Goal: Go to known website

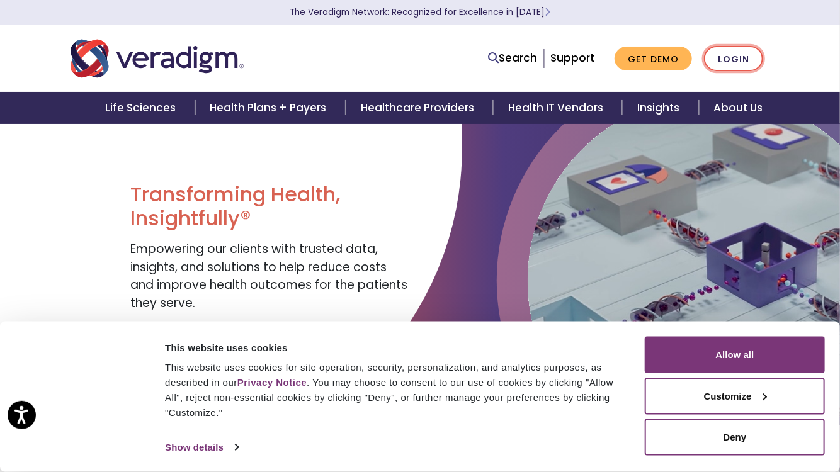
click at [733, 66] on link "Login" at bounding box center [733, 59] width 59 height 26
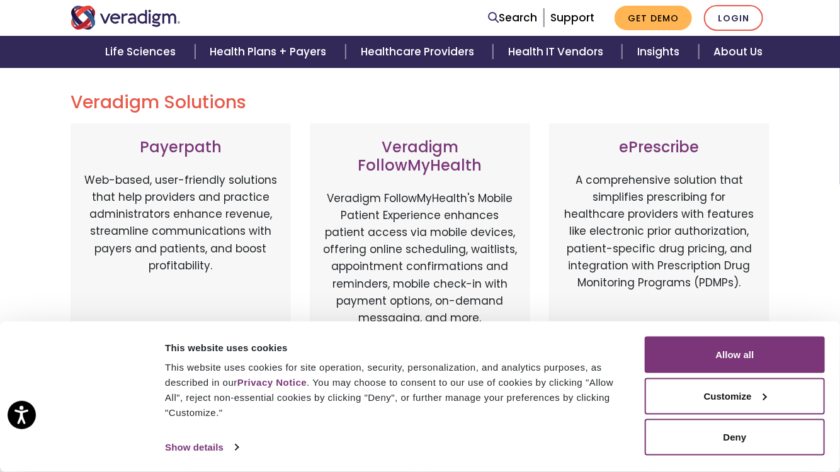
scroll to position [137, 0]
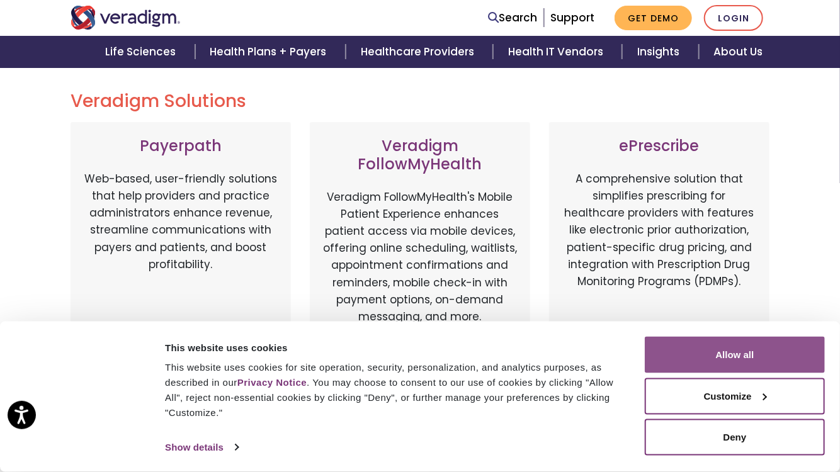
click at [750, 346] on button "Allow all" at bounding box center [735, 355] width 180 height 37
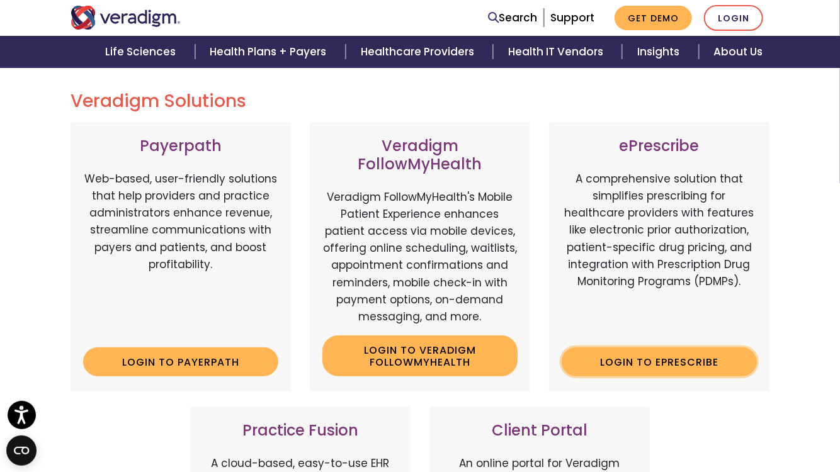
click at [659, 364] on link "Login to ePrescribe" at bounding box center [659, 362] width 195 height 29
